Goal: Transaction & Acquisition: Purchase product/service

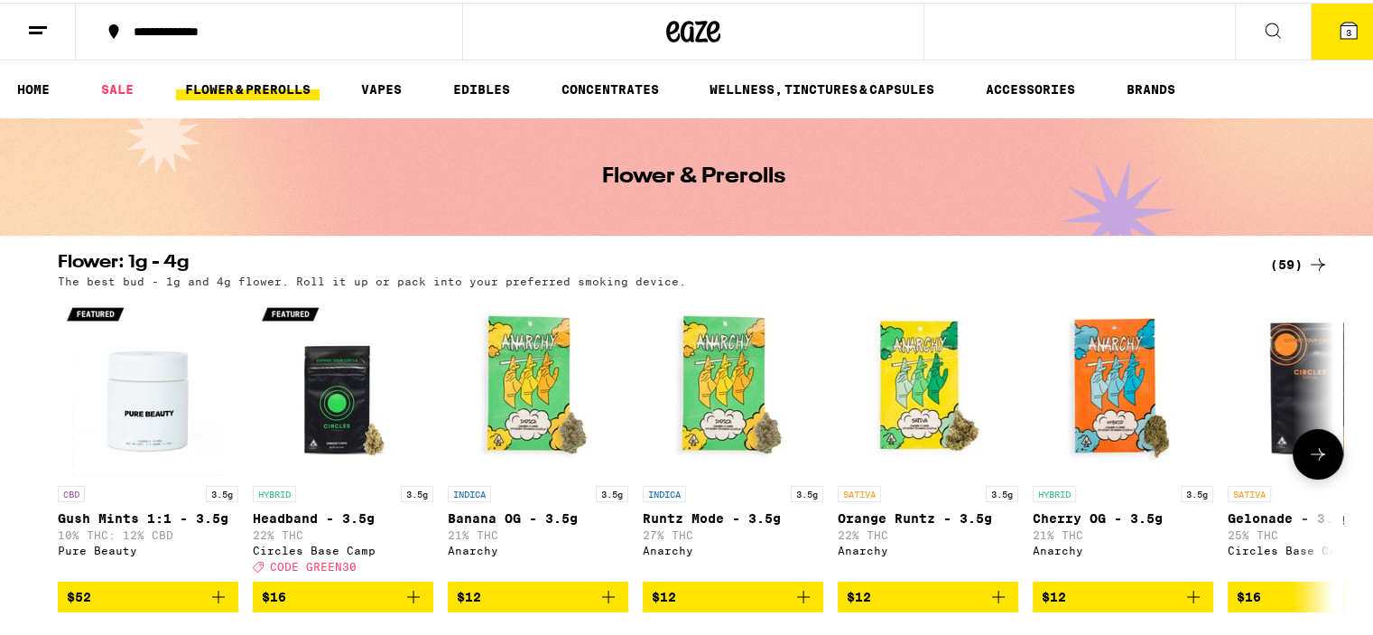
click at [1317, 462] on icon at bounding box center [1319, 452] width 22 height 22
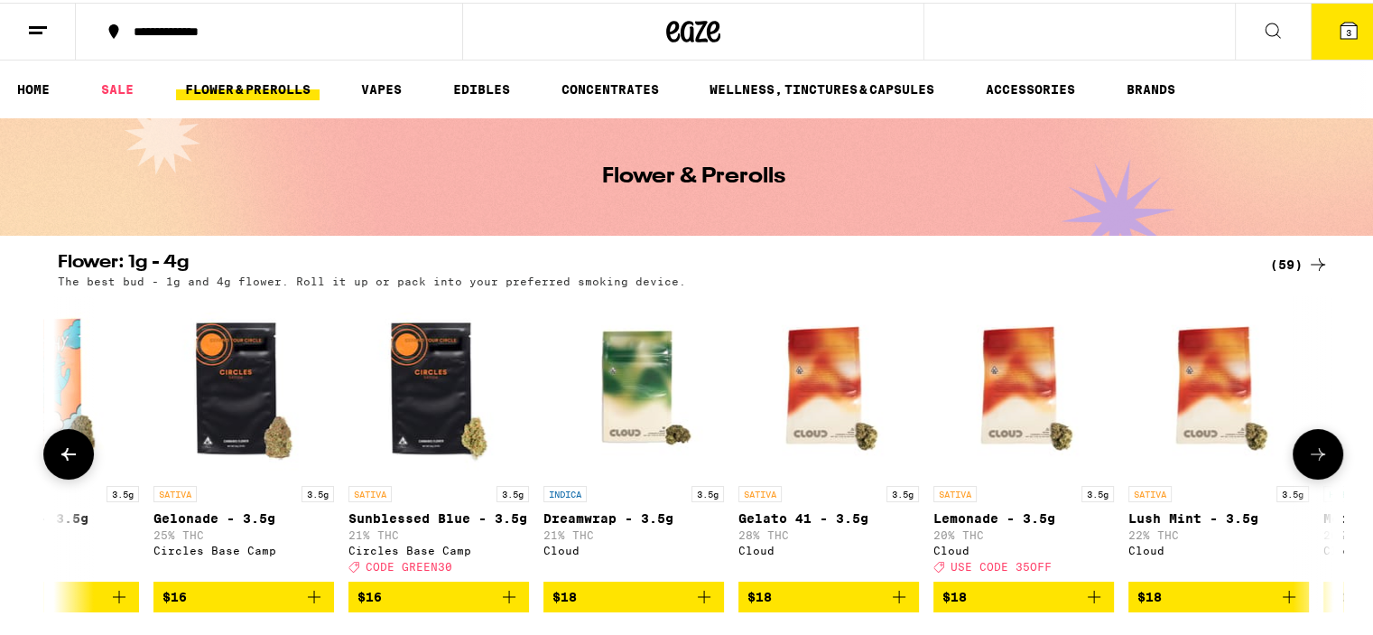
click at [1317, 462] on icon at bounding box center [1319, 452] width 22 height 22
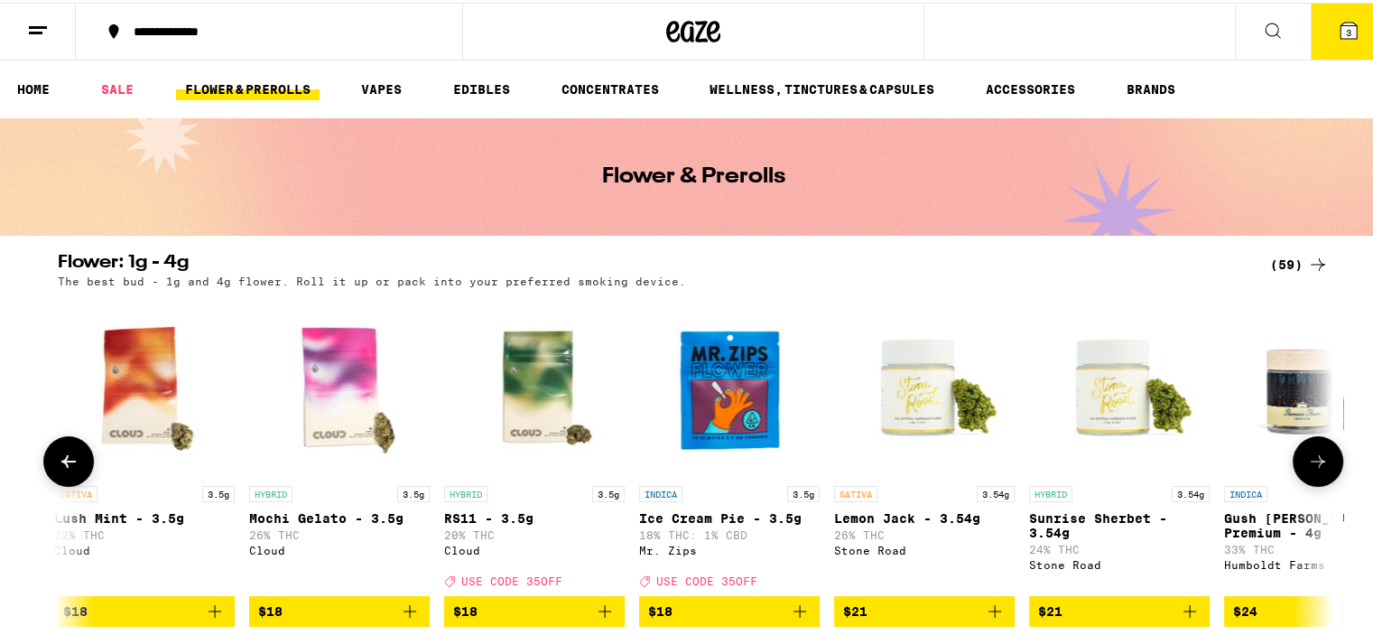
click at [1317, 463] on icon at bounding box center [1319, 459] width 22 height 22
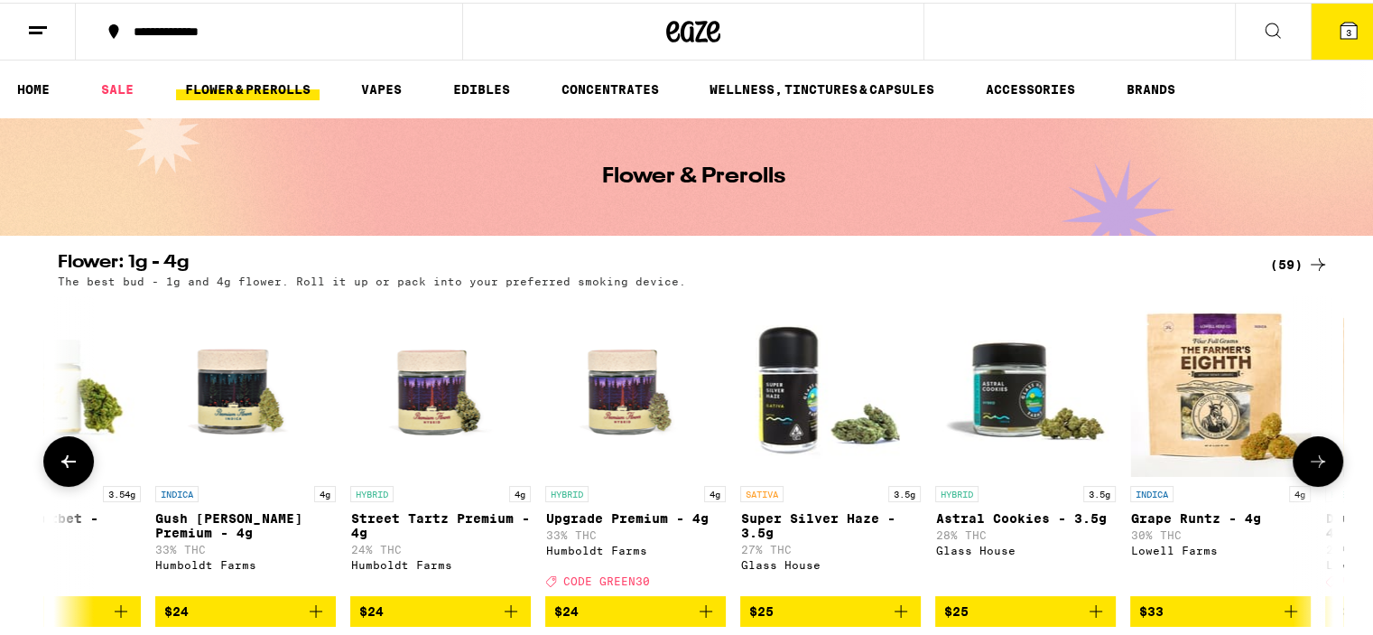
scroll to position [0, 3225]
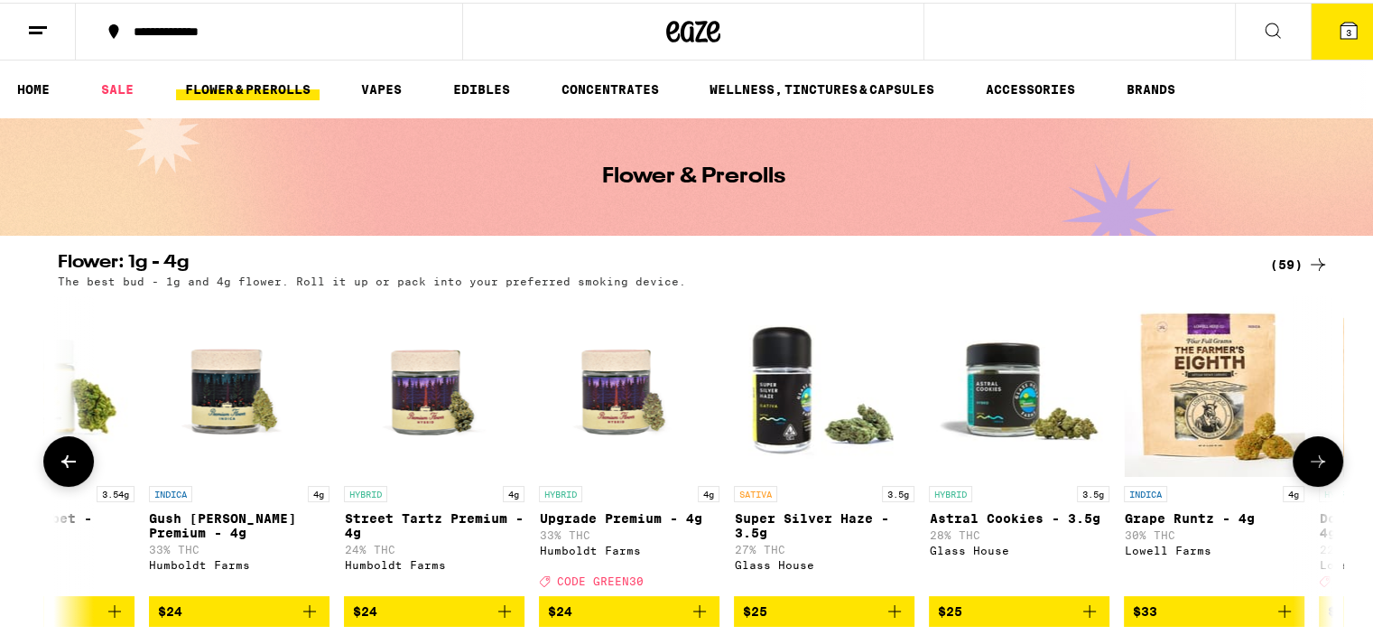
click at [1317, 463] on icon at bounding box center [1319, 459] width 22 height 22
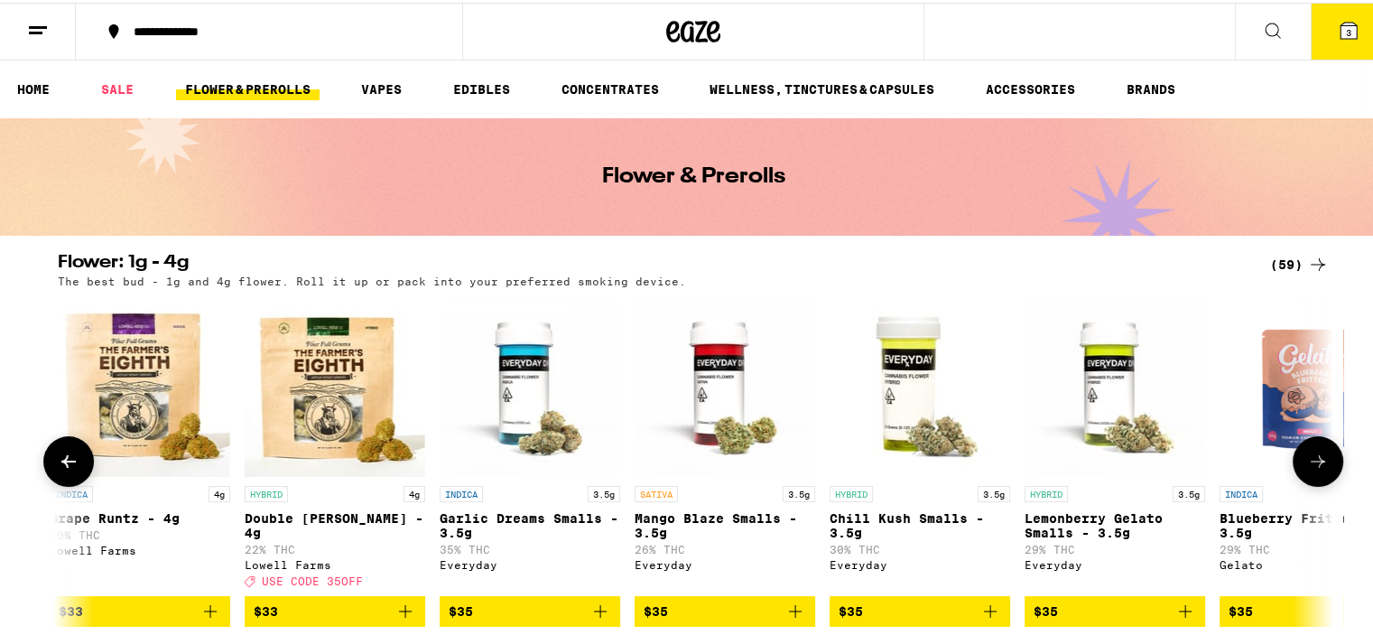
click at [1317, 463] on icon at bounding box center [1319, 459] width 22 height 22
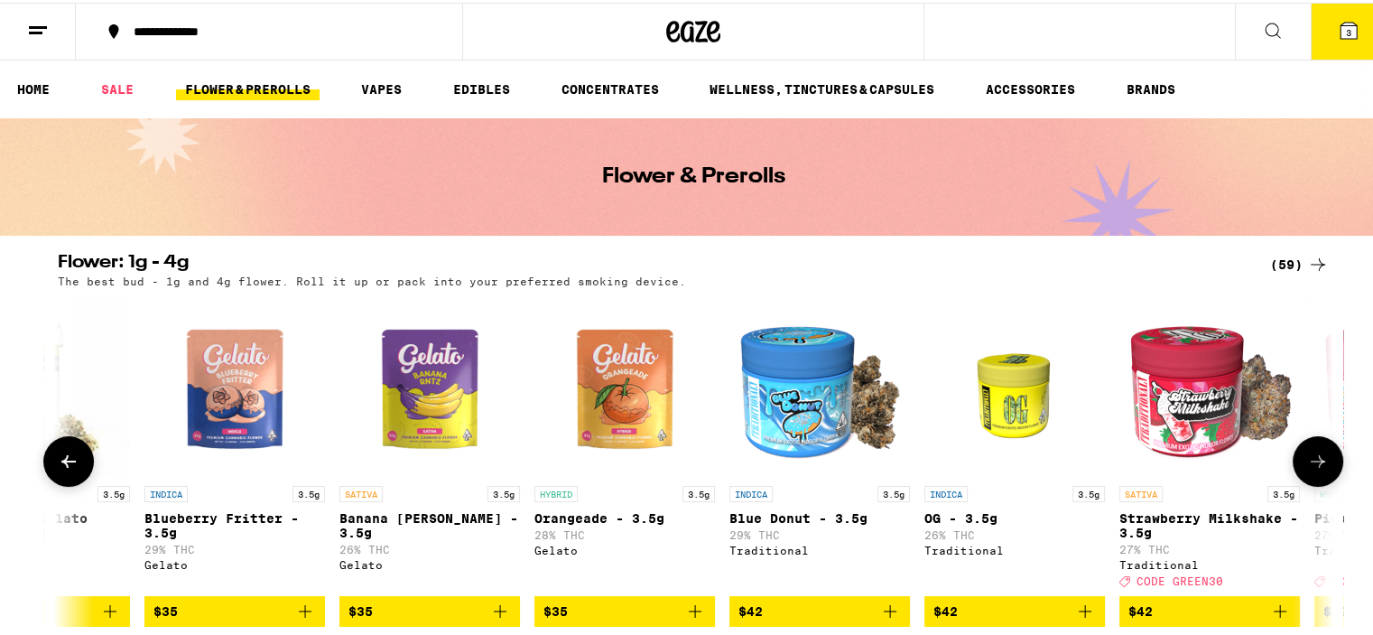
click at [1317, 463] on icon at bounding box center [1319, 459] width 22 height 22
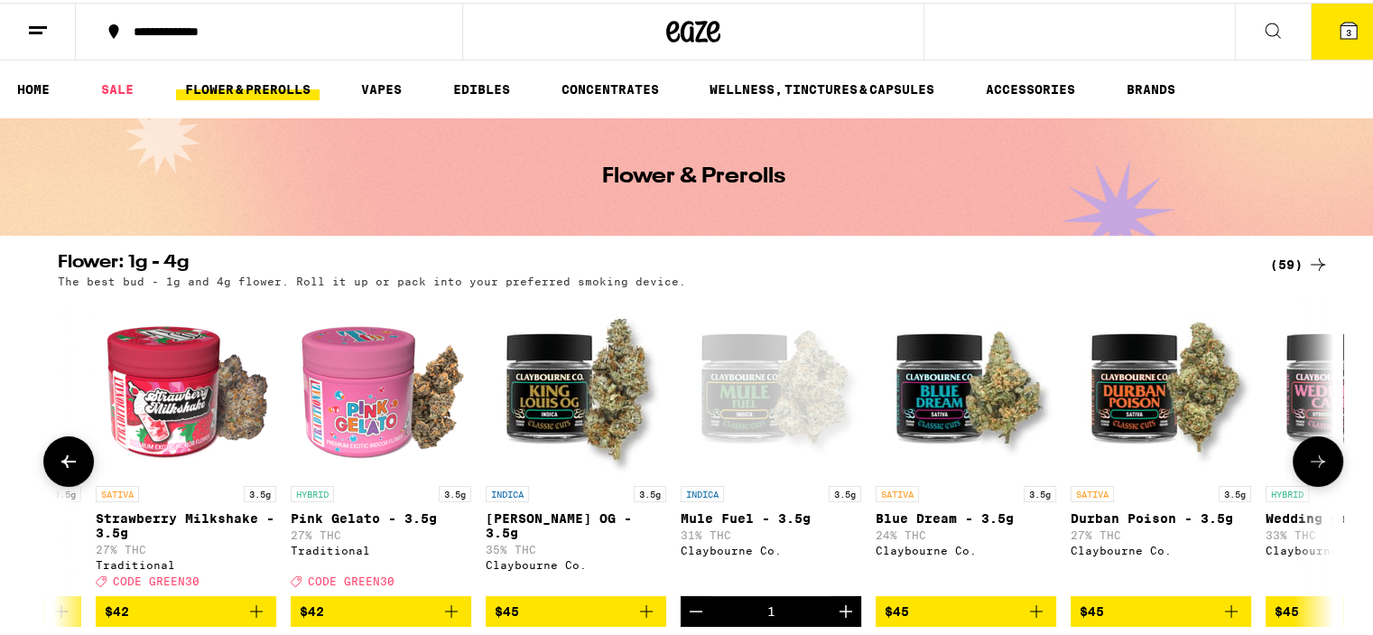
scroll to position [0, 6449]
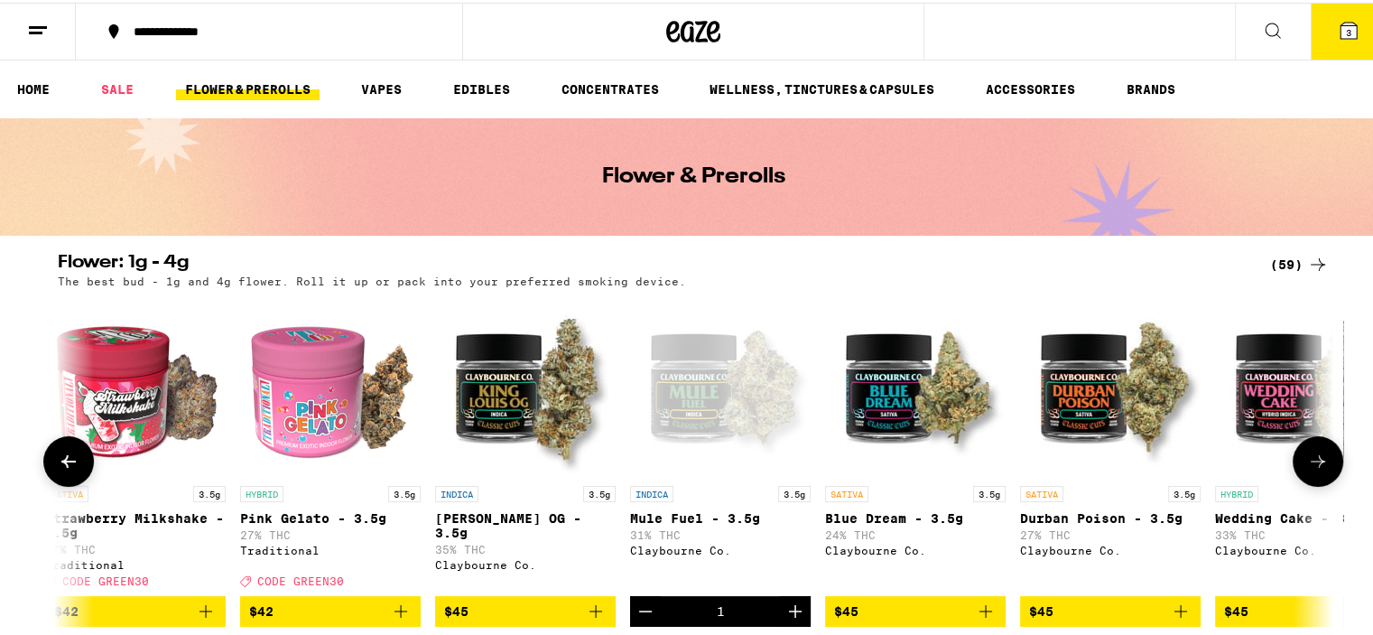
click at [1317, 463] on icon at bounding box center [1319, 459] width 22 height 22
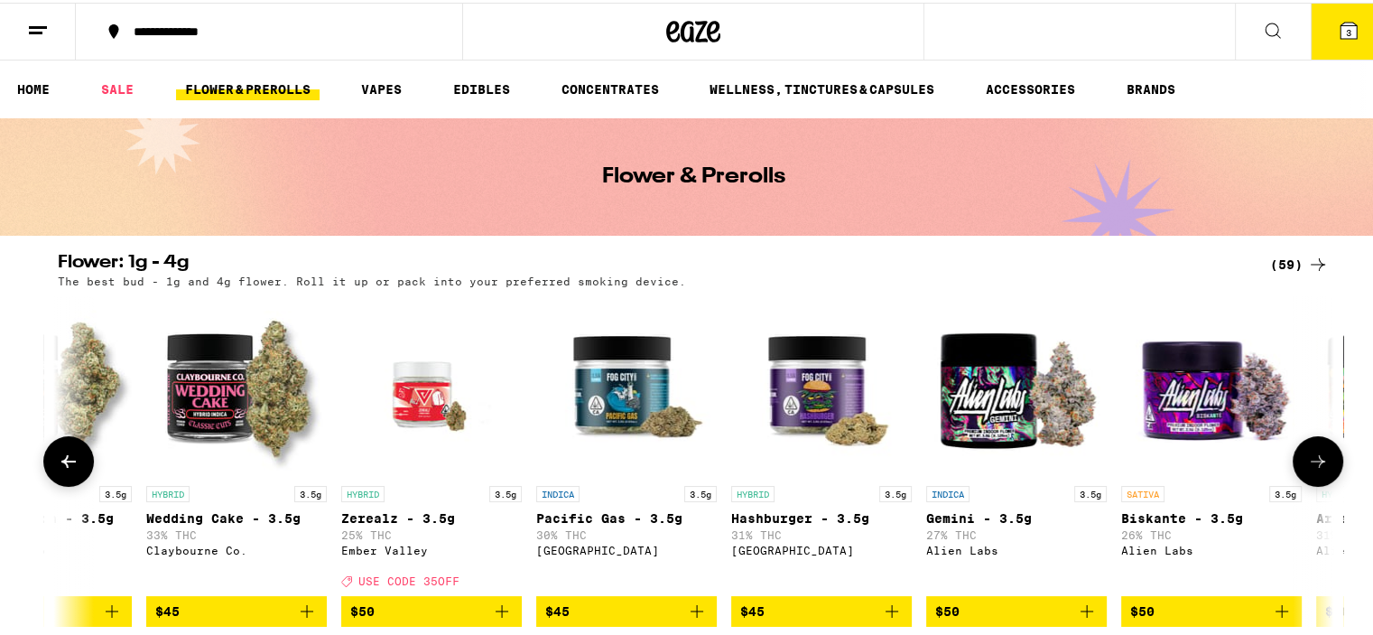
scroll to position [0, 7524]
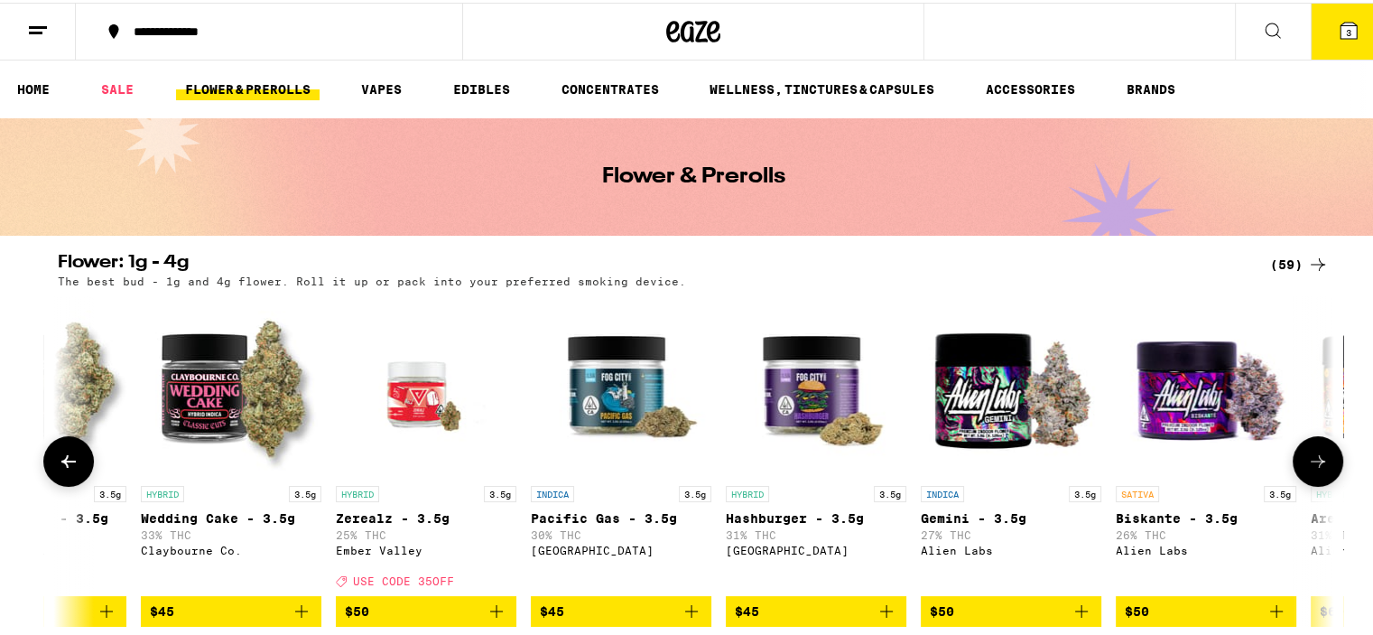
click at [1317, 463] on icon at bounding box center [1319, 459] width 22 height 22
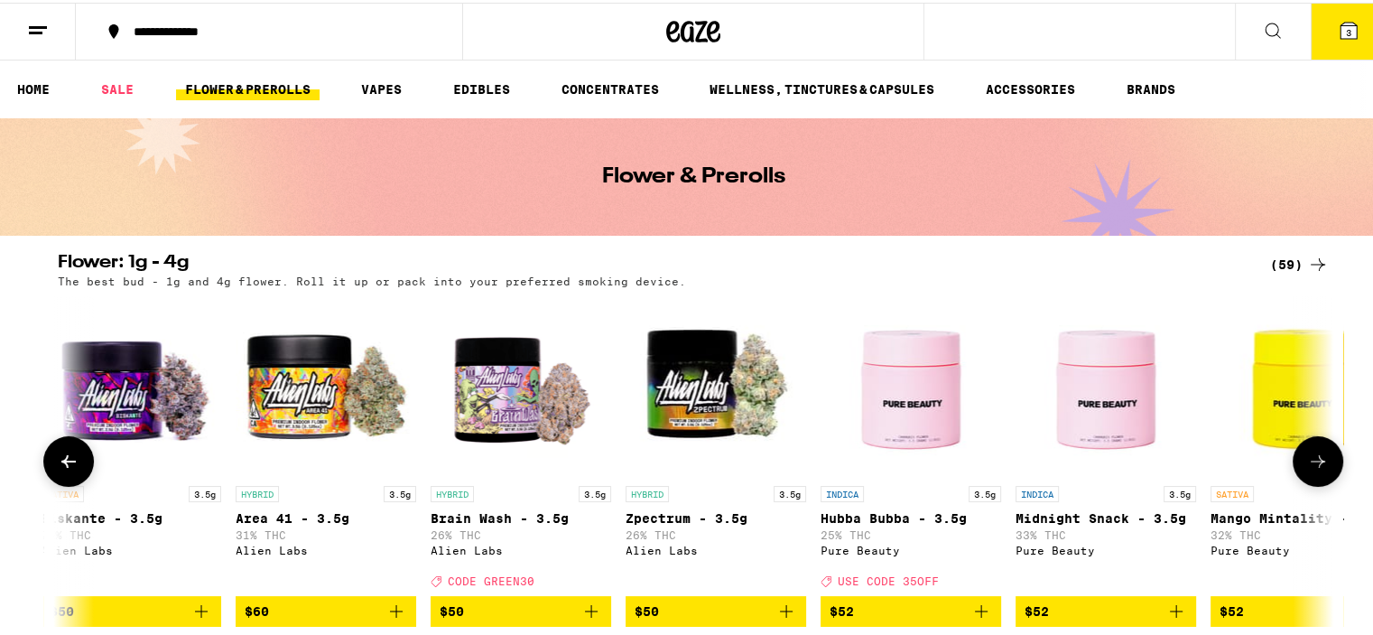
click at [1317, 463] on icon at bounding box center [1319, 459] width 22 height 22
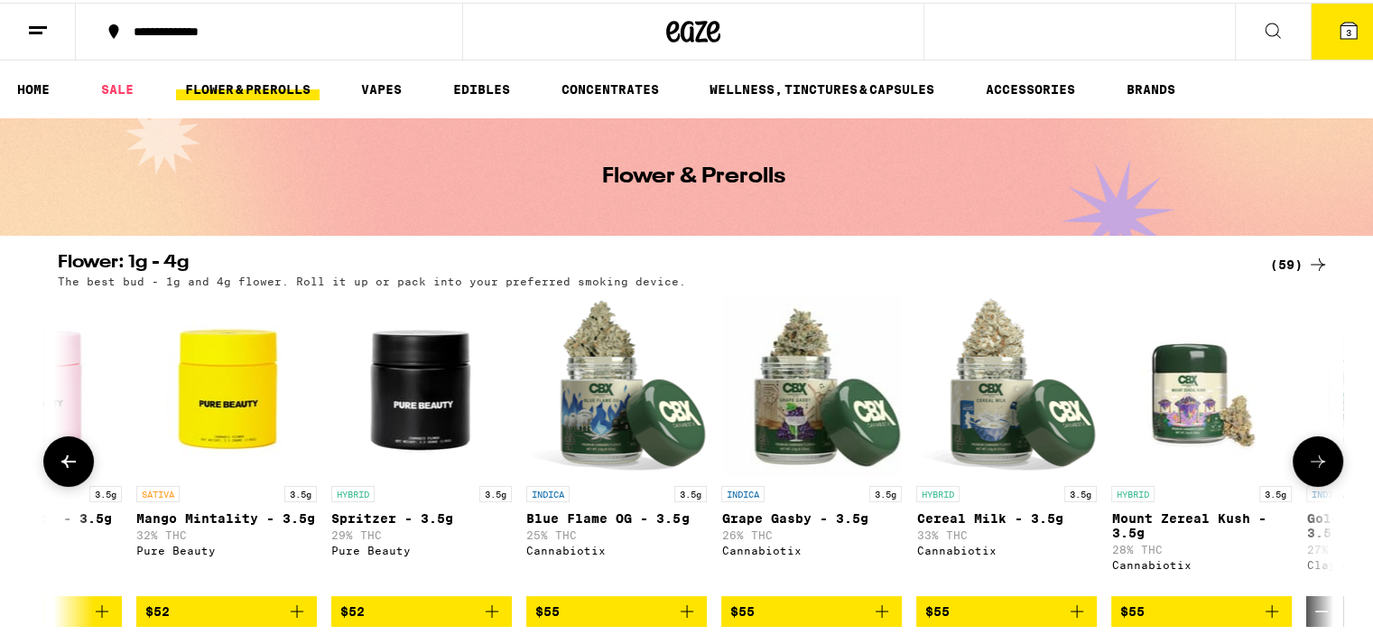
click at [1314, 463] on icon at bounding box center [1319, 459] width 22 height 22
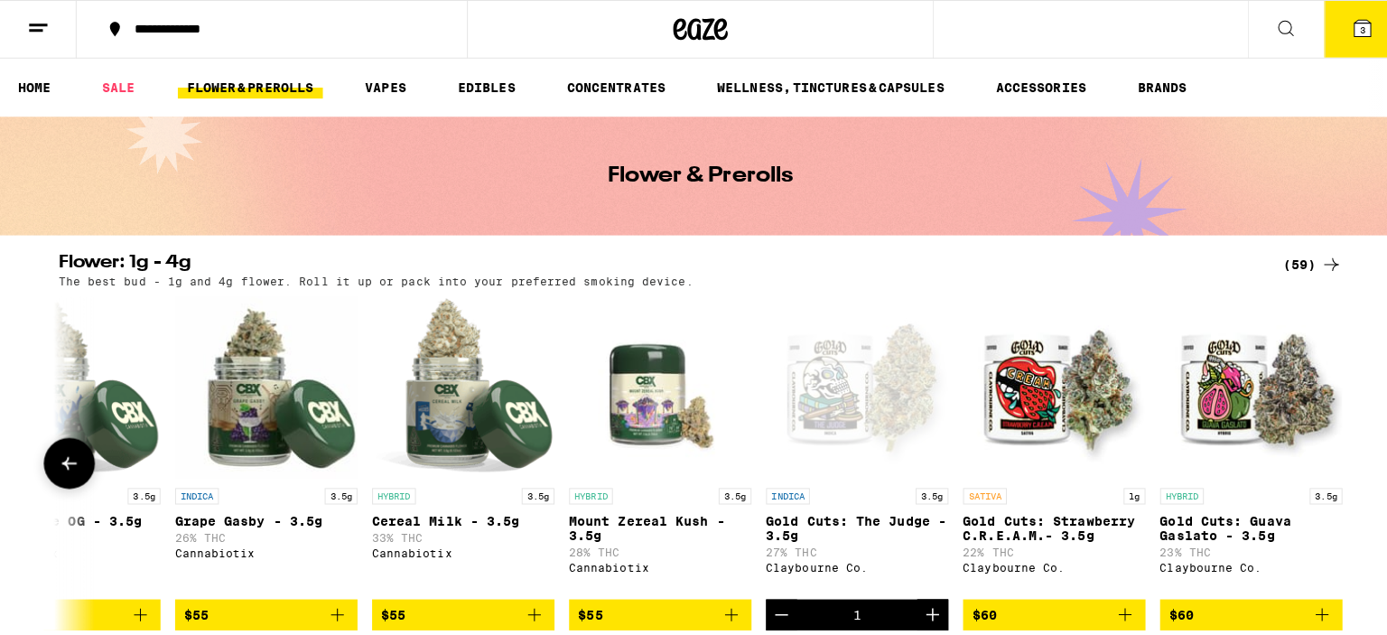
scroll to position [0, 10236]
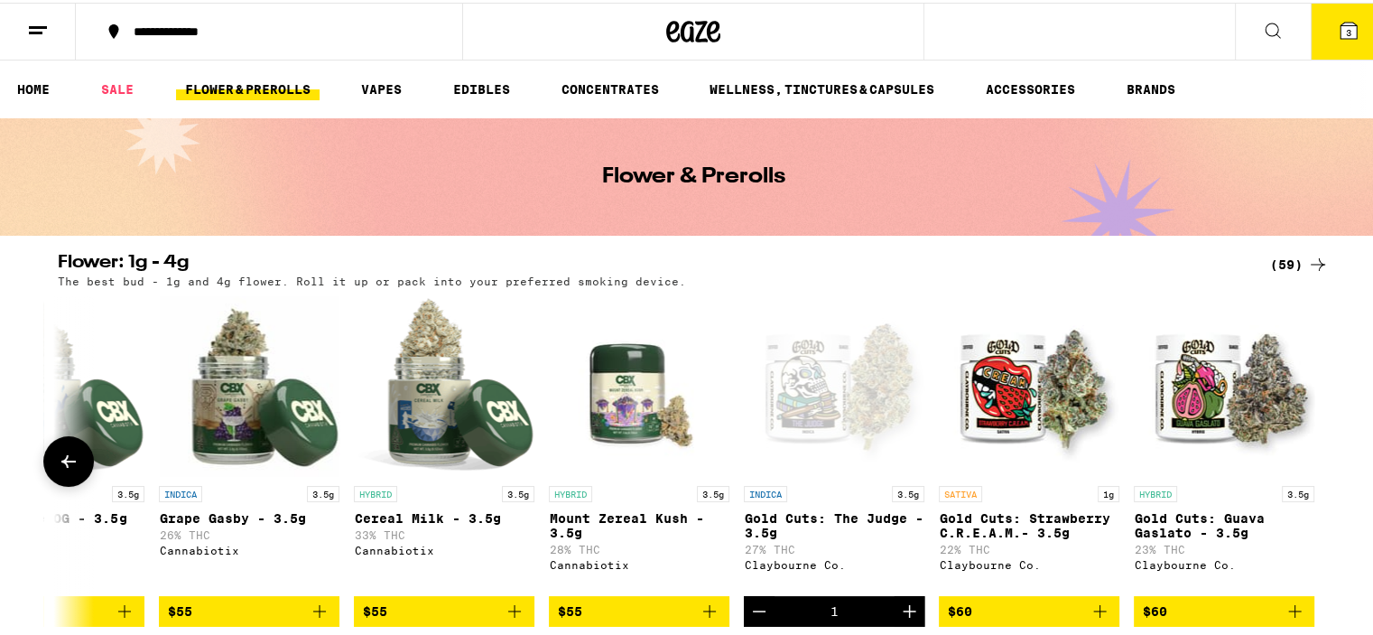
click at [1314, 463] on div at bounding box center [1318, 458] width 51 height 51
